Goal: Check status: Check status

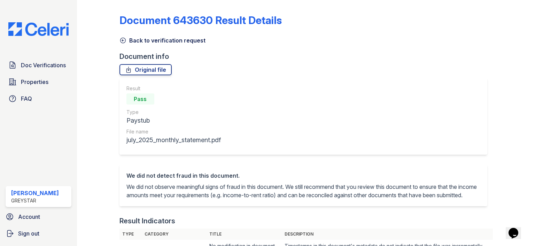
click at [127, 39] on link "Back to verification request" at bounding box center [162, 40] width 86 height 8
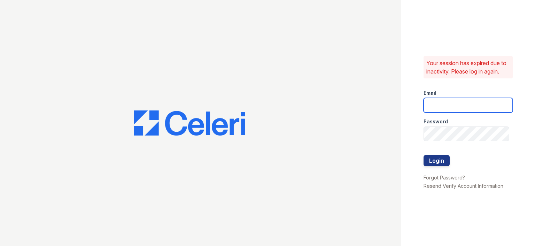
type input "[PERSON_NAME][EMAIL_ADDRESS][PERSON_NAME][DOMAIN_NAME]"
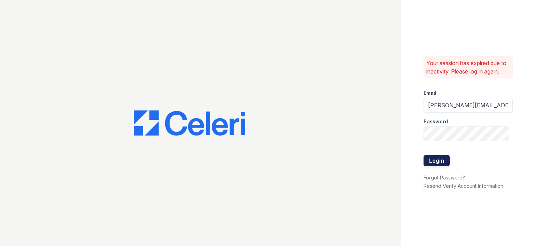
click at [436, 157] on button "Login" at bounding box center [437, 160] width 26 height 11
